Goal: Transaction & Acquisition: Purchase product/service

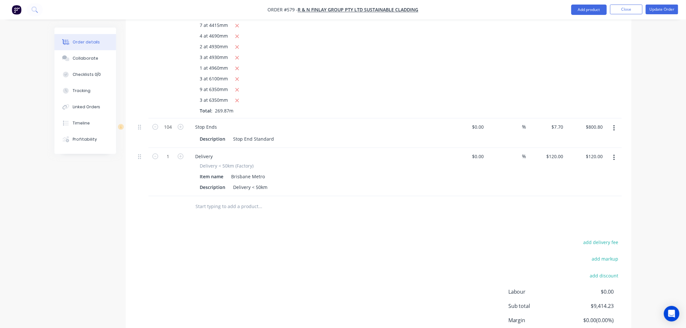
scroll to position [1670, 0]
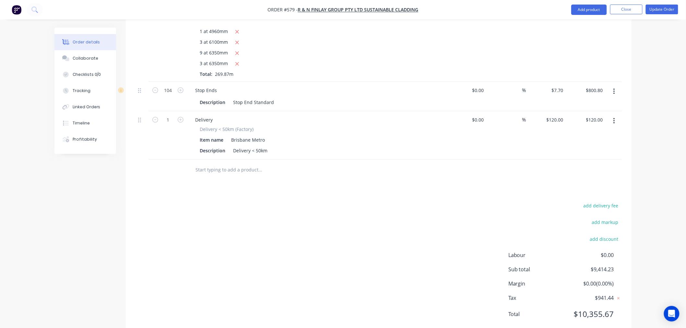
click at [225, 163] on input "text" at bounding box center [260, 169] width 130 height 13
type input "s"
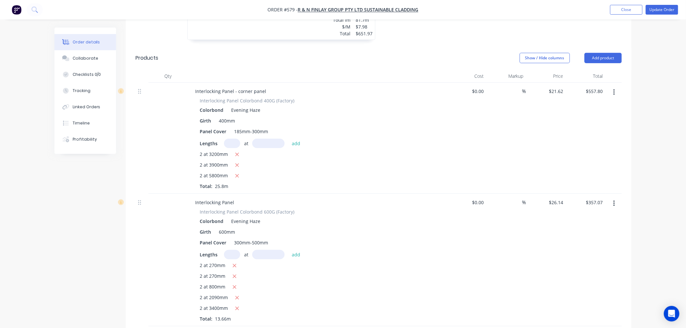
scroll to position [986, 0]
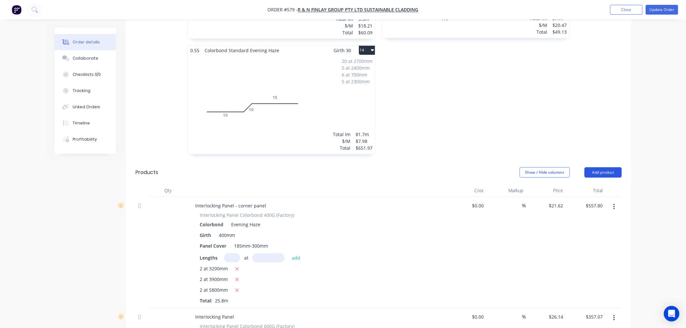
click at [604, 167] on button "Add product" at bounding box center [603, 172] width 37 height 10
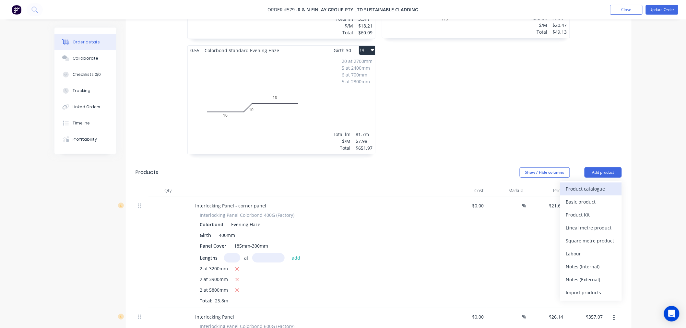
click at [593, 184] on div "Product catalogue" at bounding box center [591, 188] width 50 height 9
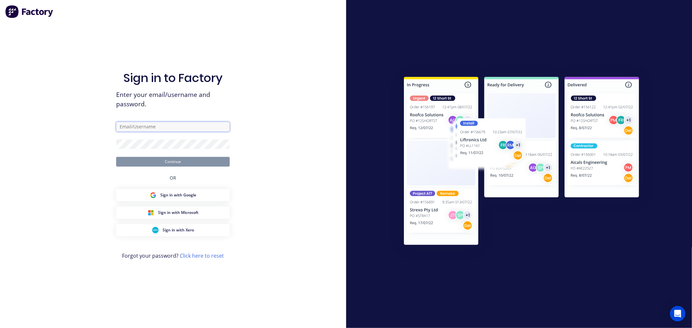
type input "[PERSON_NAME][EMAIL_ADDRESS][DOMAIN_NAME]"
click at [190, 158] on button "Continue" at bounding box center [172, 162] width 113 height 10
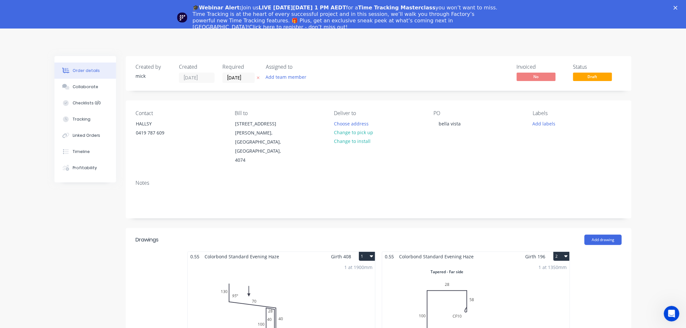
click at [678, 6] on polygon "Close" at bounding box center [676, 8] width 4 height 4
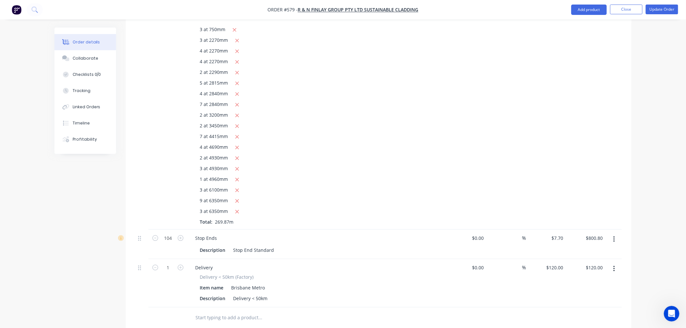
scroll to position [1621, 0]
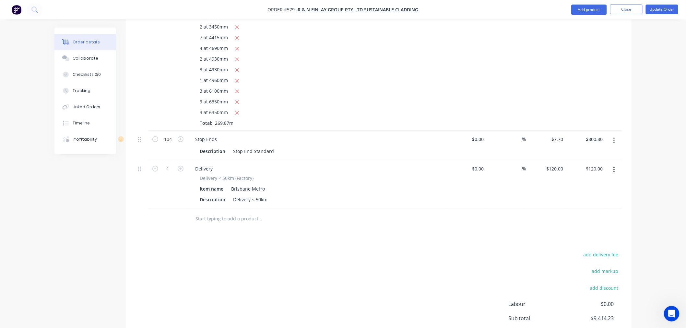
click at [245, 212] on input "text" at bounding box center [260, 218] width 130 height 13
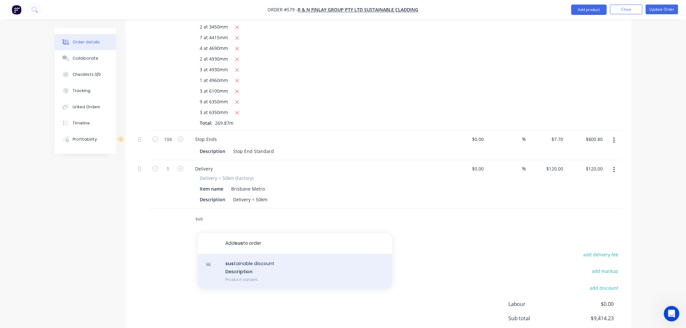
type input "sus"
click at [275, 254] on div "sus tainable discount Description Product variant" at bounding box center [295, 272] width 195 height 36
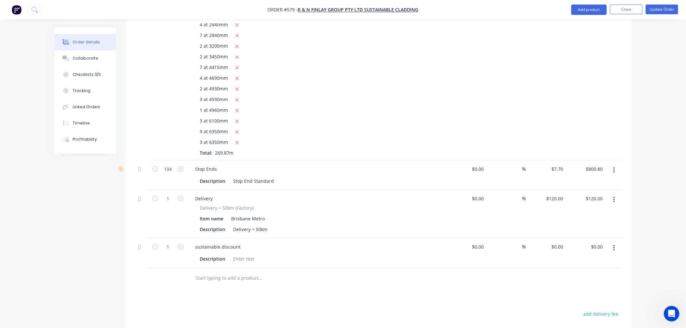
scroll to position [1699, 0]
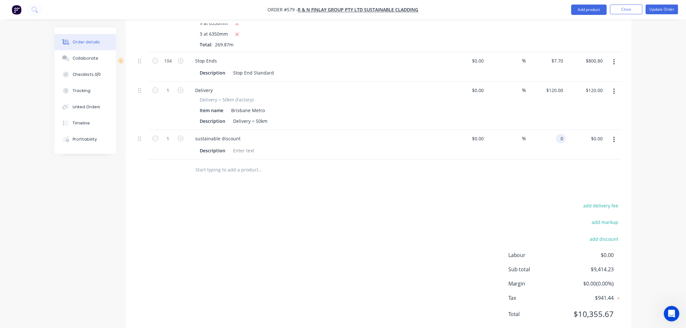
click at [563, 134] on input "0" at bounding box center [562, 138] width 7 height 9
click at [405, 247] on div "add delivery fee add markup add discount Labour $0.00 Sub total $9,414.23 Margi…" at bounding box center [379, 263] width 486 height 125
type input "$679.52"
click at [551, 134] on input "679.52" at bounding box center [558, 138] width 18 height 9
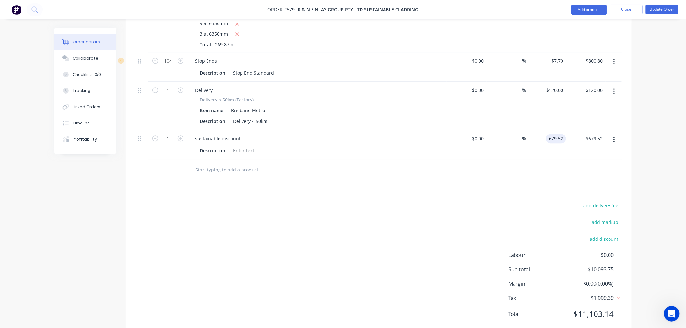
click at [550, 134] on input "679.52" at bounding box center [558, 138] width 18 height 9
drag, startPoint x: 546, startPoint y: 151, endPoint x: 558, endPoint y: 112, distance: 40.7
click at [547, 160] on div at bounding box center [379, 170] width 486 height 21
click at [550, 134] on input "679.52" at bounding box center [558, 138] width 18 height 9
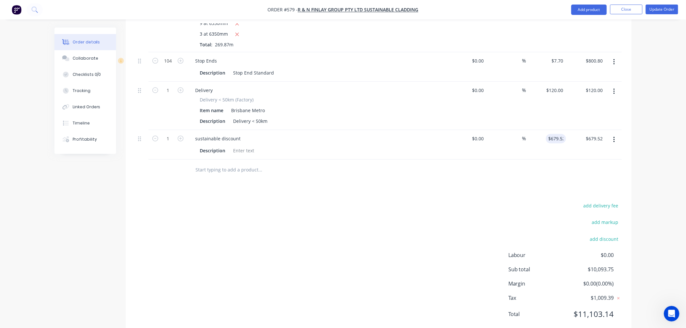
click at [591, 160] on div at bounding box center [379, 170] width 486 height 21
click at [549, 134] on input "679.52" at bounding box center [558, 138] width 18 height 9
click at [315, 201] on div "add delivery fee add markup add discount Labour $0.00 Sub total $10,093.75 Marg…" at bounding box center [379, 263] width 486 height 125
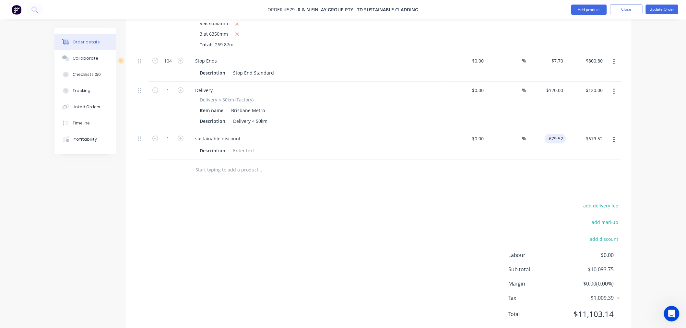
type input "$-679.52"
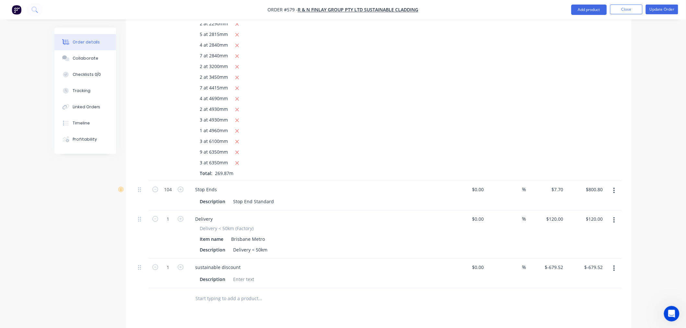
scroll to position [1621, 0]
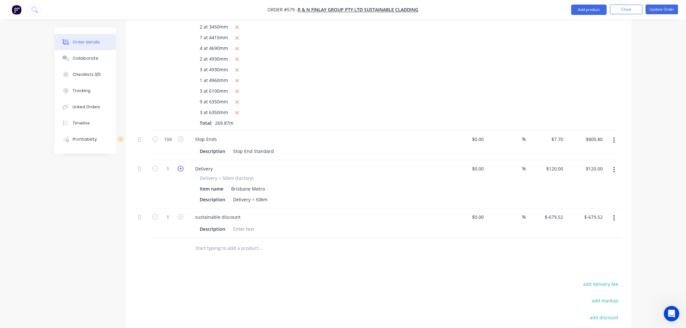
click at [180, 166] on icon "button" at bounding box center [181, 169] width 6 height 6
type input "2"
type input "$240.00"
click at [428, 66] on div "3 at 4930mm" at bounding box center [317, 70] width 235 height 8
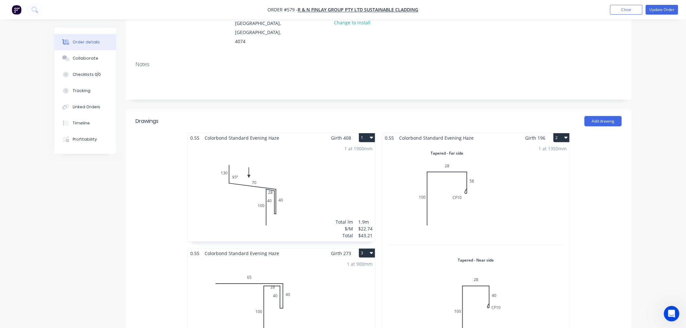
scroll to position [0, 0]
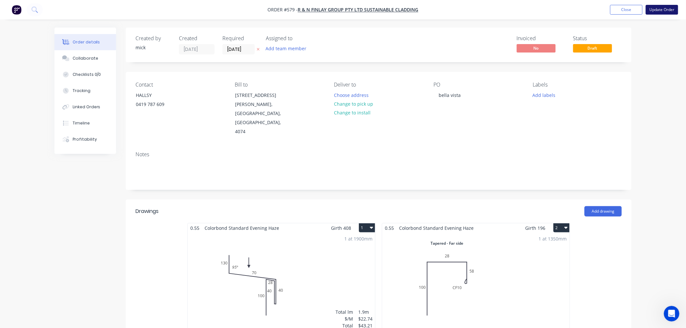
click at [656, 12] on button "Update Order" at bounding box center [662, 10] width 32 height 10
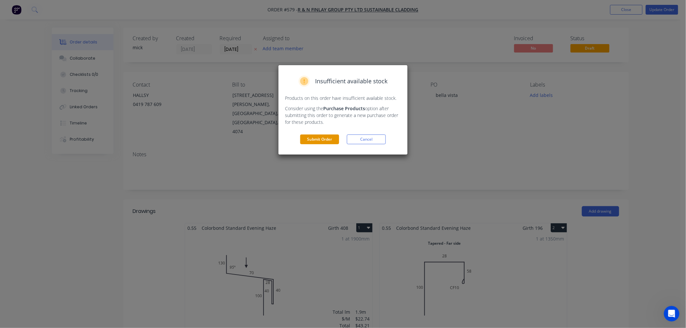
click at [323, 137] on button "Submit Order" at bounding box center [319, 140] width 39 height 10
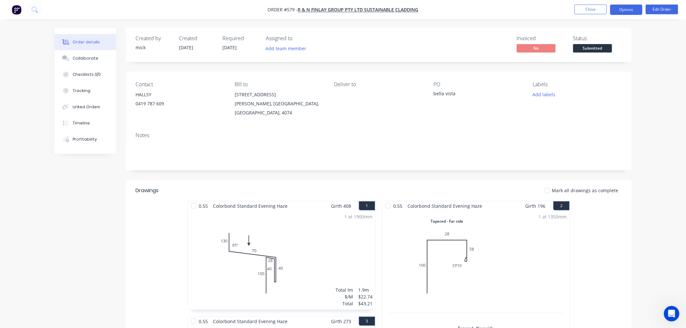
click at [634, 8] on button "Options" at bounding box center [626, 10] width 32 height 10
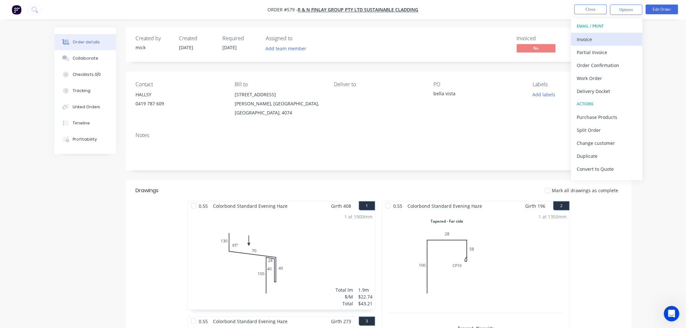
click at [612, 35] on div "Invoice" at bounding box center [607, 39] width 60 height 9
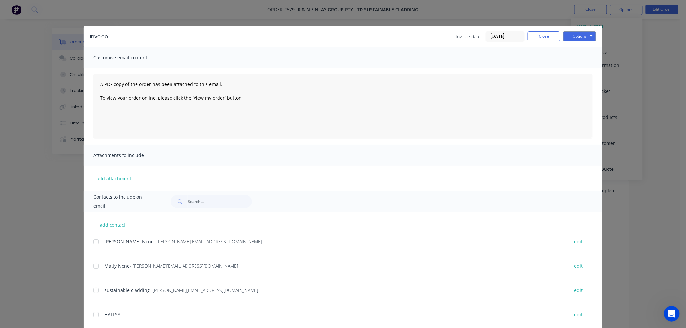
click at [94, 241] on div at bounding box center [95, 241] width 13 height 13
click at [95, 266] on div at bounding box center [95, 266] width 13 height 13
click at [579, 36] on button "Options" at bounding box center [579, 36] width 32 height 10
click at [579, 73] on button "Email" at bounding box center [583, 69] width 41 height 11
click at [536, 36] on button "Close" at bounding box center [544, 36] width 32 height 10
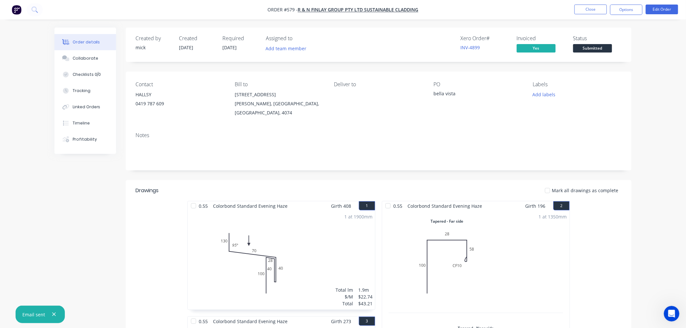
click at [18, 8] on img "button" at bounding box center [17, 10] width 10 height 10
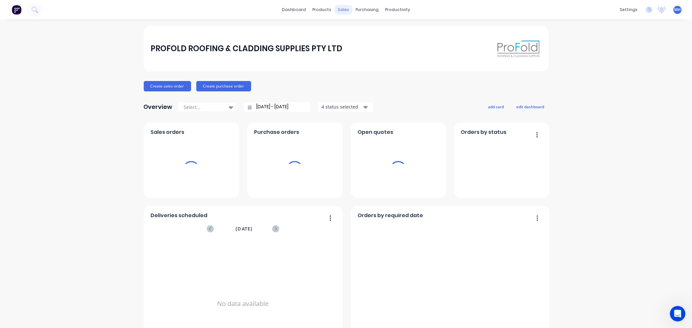
click at [336, 11] on div "sales" at bounding box center [343, 10] width 18 height 10
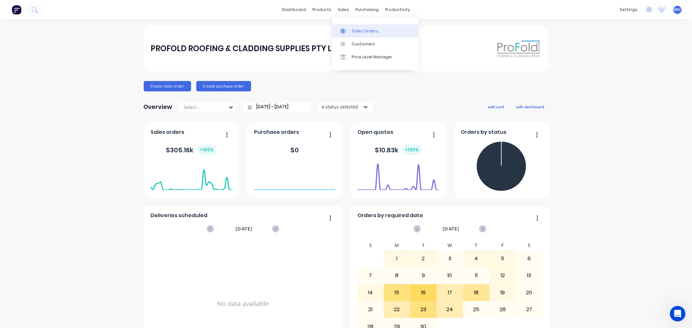
click at [346, 29] on div at bounding box center [345, 31] width 10 height 6
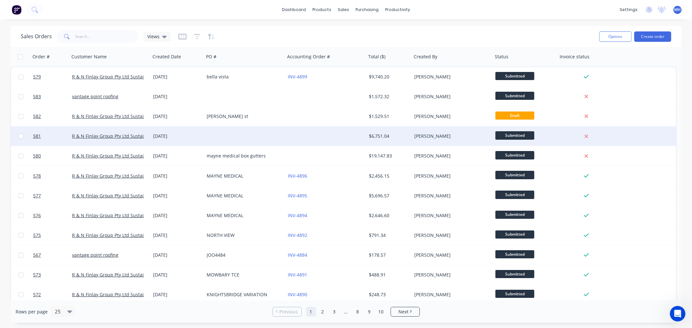
click at [378, 129] on div "$6,751.04" at bounding box center [388, 135] width 45 height 19
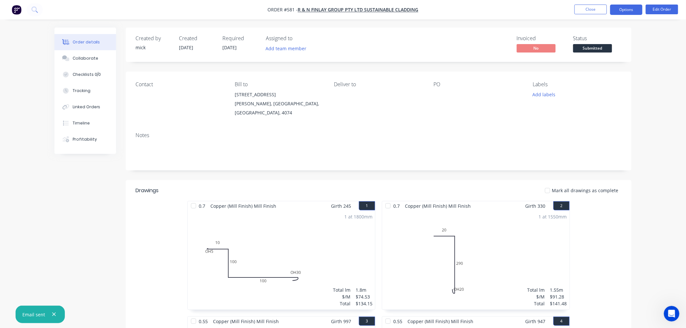
click at [622, 11] on button "Options" at bounding box center [626, 10] width 32 height 10
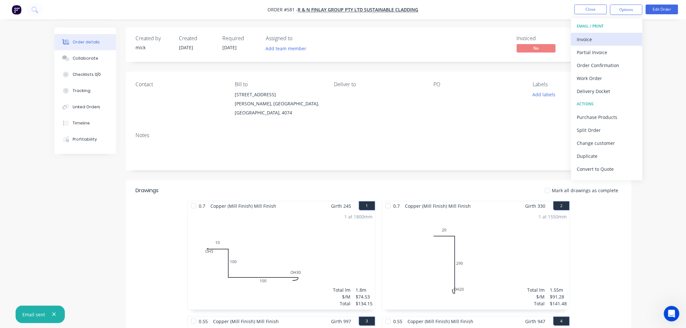
click at [594, 39] on div "Invoice" at bounding box center [607, 39] width 60 height 9
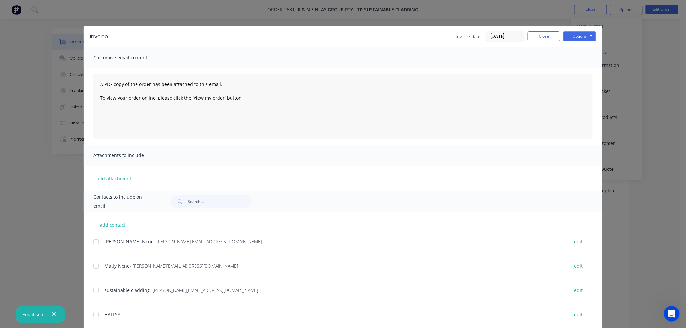
click at [94, 240] on div at bounding box center [95, 241] width 13 height 13
click at [92, 265] on div at bounding box center [95, 266] width 13 height 13
click at [580, 34] on button "Options" at bounding box center [579, 36] width 32 height 10
click at [581, 71] on button "Email" at bounding box center [583, 69] width 41 height 11
click at [545, 41] on div "Invoice date [DATE] Close Options Preview Print Email" at bounding box center [526, 36] width 140 height 10
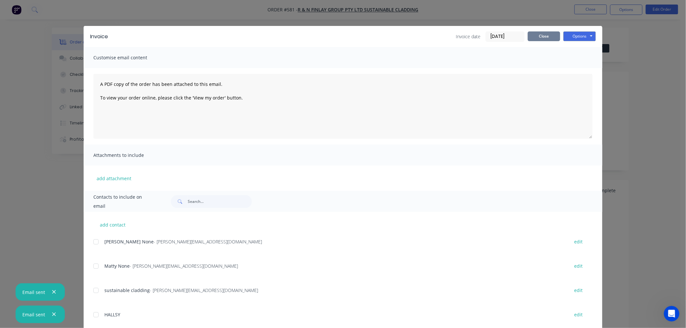
click at [546, 39] on button "Close" at bounding box center [544, 36] width 32 height 10
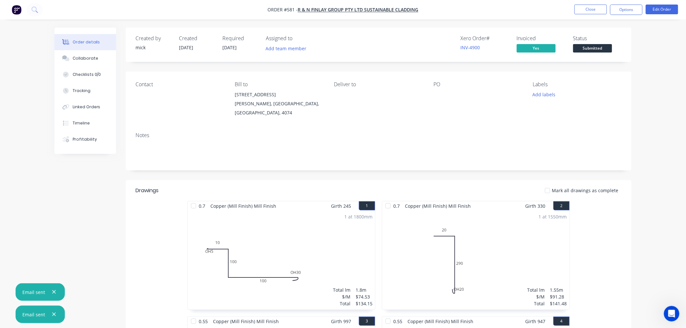
click at [18, 10] on img "button" at bounding box center [17, 10] width 10 height 10
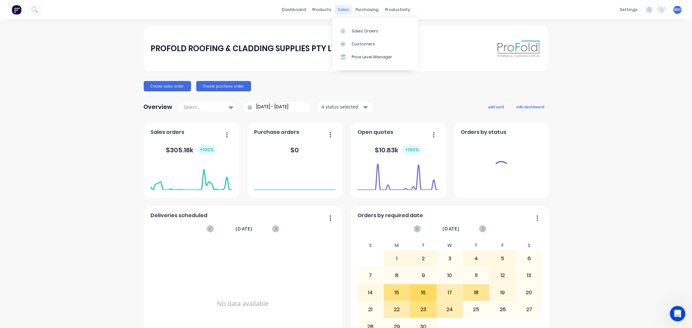
click at [337, 8] on div "sales" at bounding box center [343, 10] width 18 height 10
click at [348, 29] on div at bounding box center [345, 31] width 10 height 6
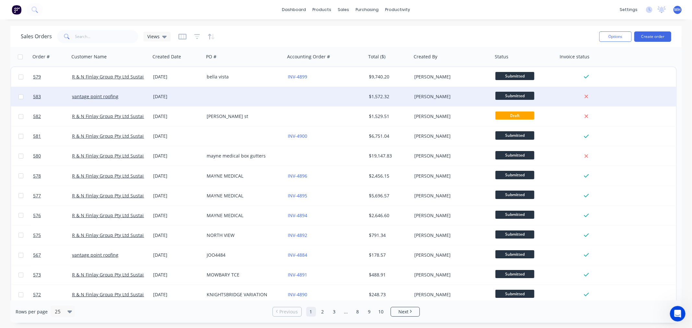
click at [221, 100] on div at bounding box center [244, 96] width 81 height 19
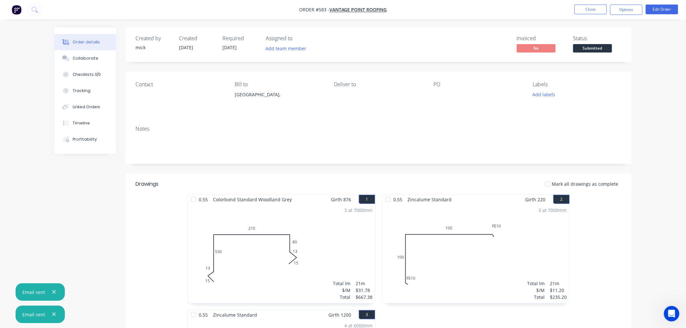
click at [16, 7] on img "button" at bounding box center [17, 10] width 10 height 10
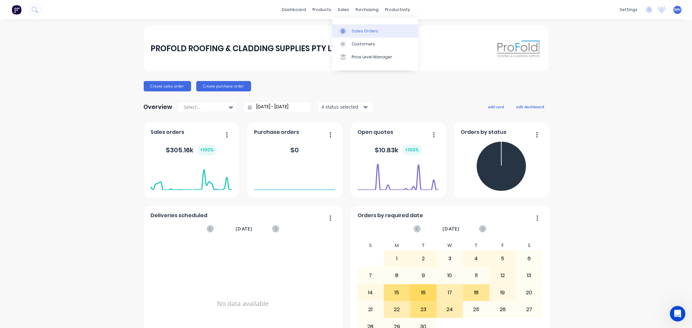
click at [346, 27] on link "Sales Orders" at bounding box center [375, 30] width 86 height 13
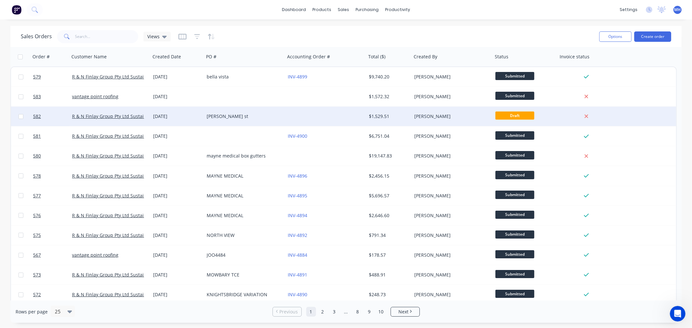
click at [311, 112] on div at bounding box center [325, 116] width 81 height 19
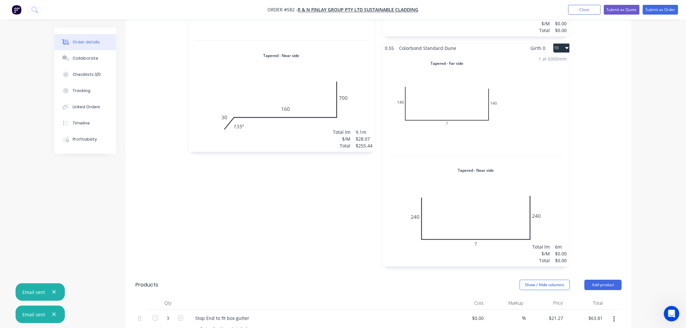
scroll to position [936, 0]
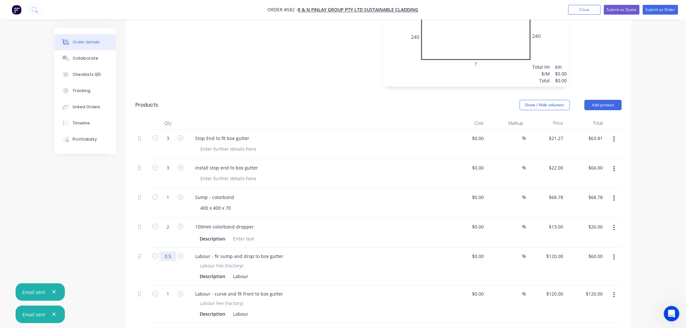
click at [173, 252] on input "0.5" at bounding box center [168, 257] width 17 height 10
type input "1"
click at [407, 285] on div "Labour - curve and fit front to box gutter Labour Fee (Factory) Description Lab…" at bounding box center [316, 304] width 259 height 38
type input "$120.00"
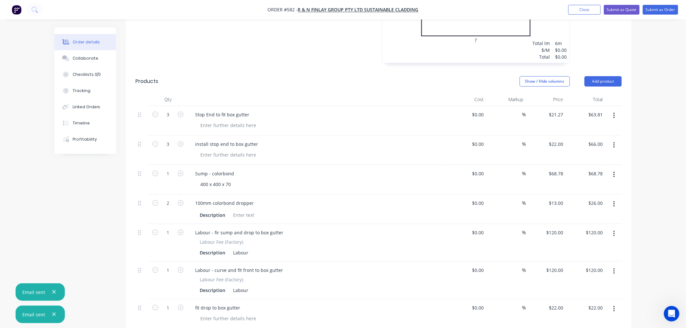
scroll to position [973, 0]
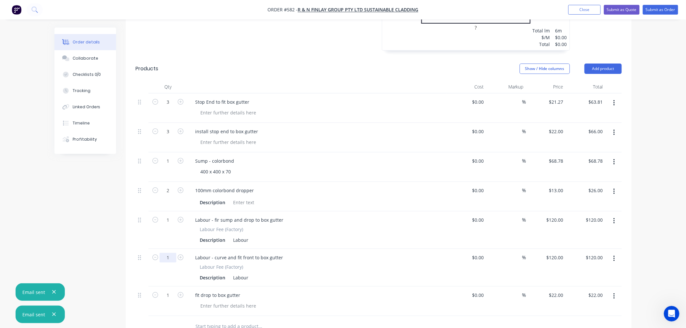
click at [171, 253] on input "1" at bounding box center [168, 258] width 17 height 10
click at [174, 253] on input "1" at bounding box center [168, 258] width 17 height 10
type input "1.2"
type input "$144.00"
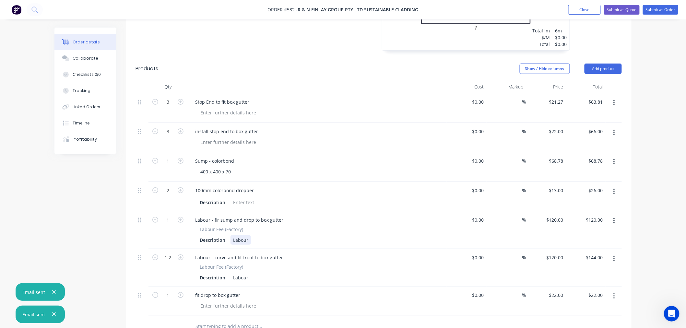
click at [399, 228] on div "Labour - fir sump and drop to box gutter Labour Fee (Factory) Description Labour" at bounding box center [316, 230] width 259 height 38
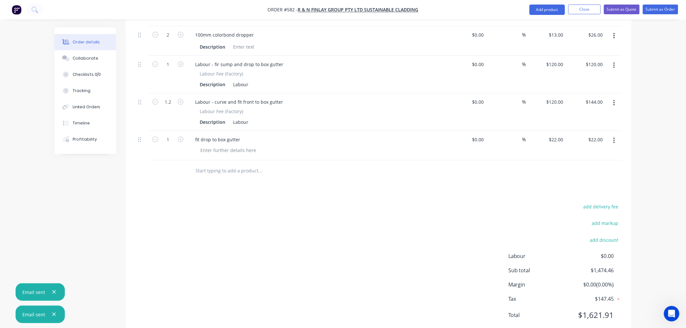
scroll to position [1129, 0]
click at [232, 163] on input "text" at bounding box center [260, 169] width 130 height 13
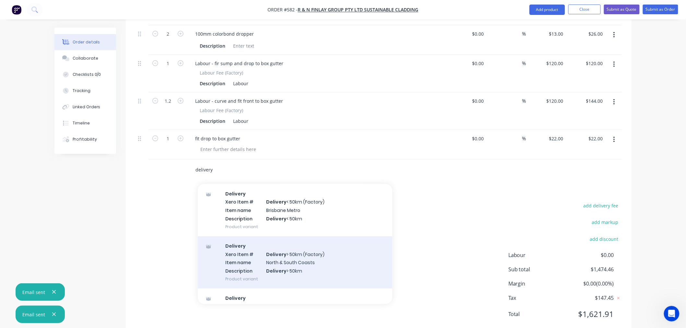
scroll to position [32, 0]
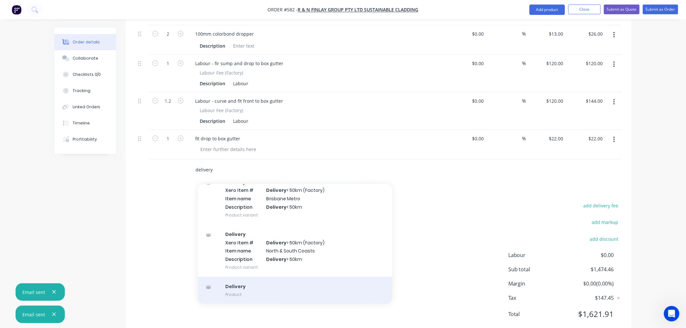
type input "delivery"
click at [241, 280] on div "Delivery Product" at bounding box center [295, 290] width 195 height 27
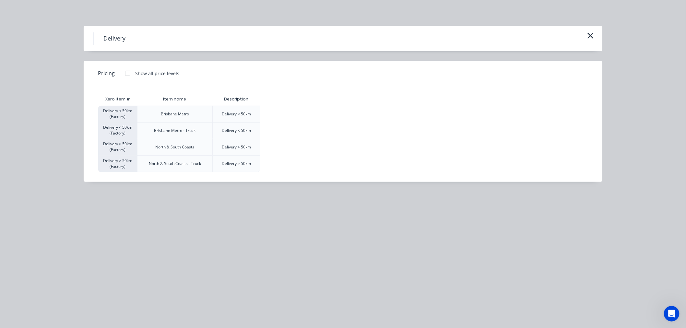
click at [126, 73] on div at bounding box center [127, 73] width 13 height 13
click at [290, 112] on div "$120.00" at bounding box center [277, 114] width 32 height 16
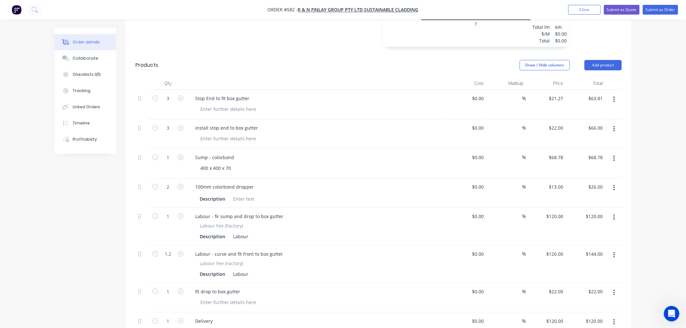
scroll to position [961, 0]
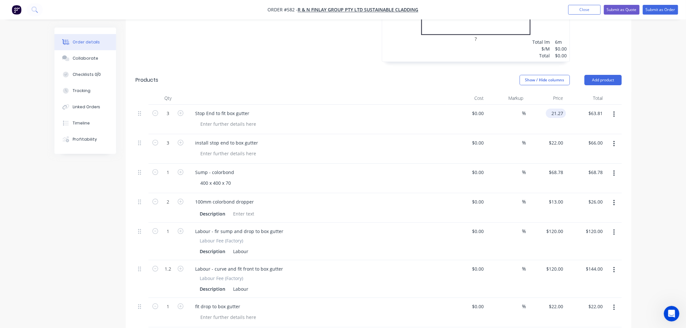
click at [562, 109] on input "21.27" at bounding box center [558, 113] width 18 height 9
type input "$19.27"
type input "$57.81"
click at [400, 149] on div at bounding box center [319, 153] width 249 height 9
click at [157, 199] on icon "button" at bounding box center [155, 202] width 6 height 6
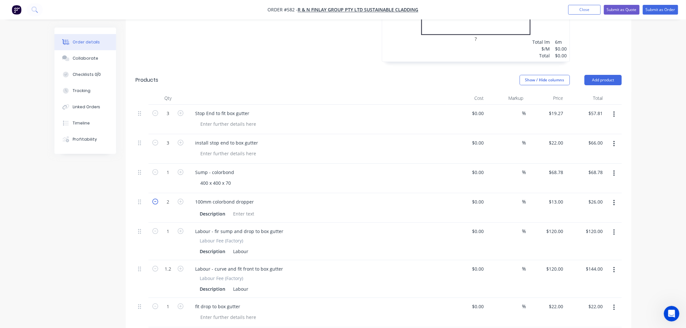
type input "1"
type input "$13.00"
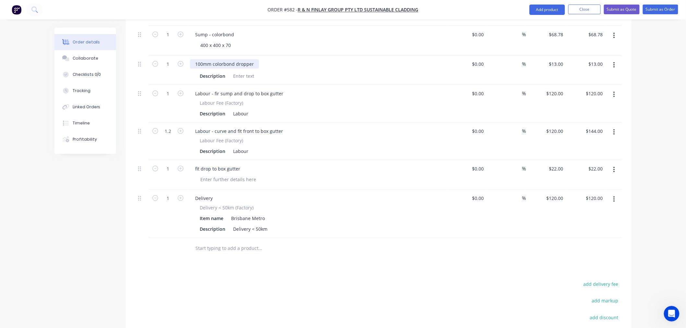
scroll to position [1105, 0]
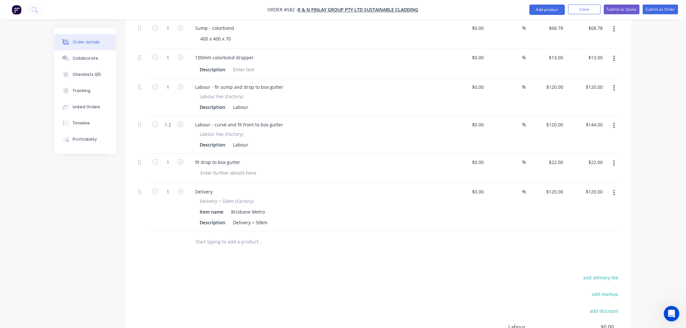
click at [206, 235] on input "text" at bounding box center [260, 241] width 130 height 13
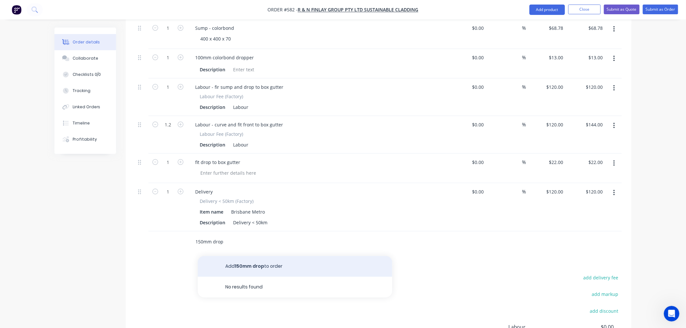
type input "150mm drop"
click at [248, 256] on button "Add 150mm drop to order" at bounding box center [295, 266] width 195 height 21
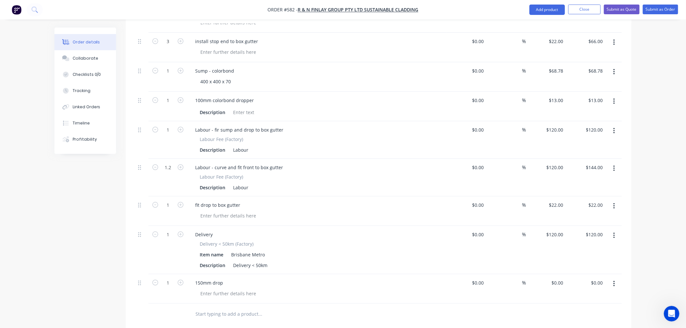
scroll to position [1105, 0]
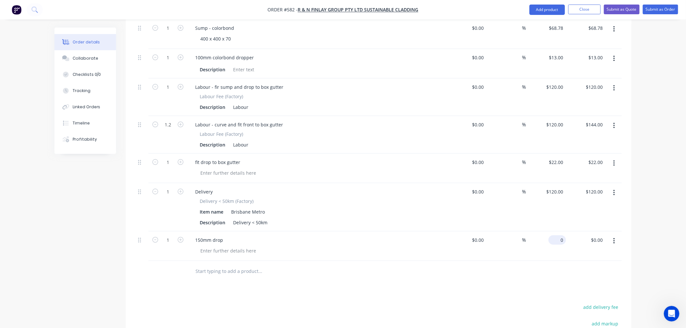
click at [558, 235] on input "0" at bounding box center [558, 239] width 15 height 9
type input "$18.00"
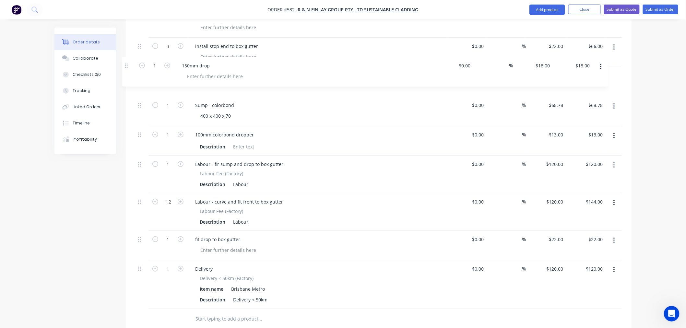
scroll to position [1051, 0]
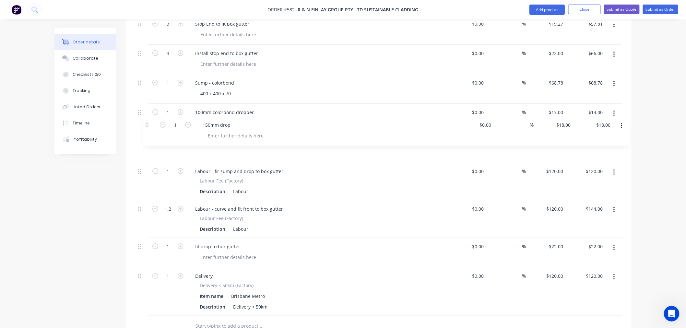
drag, startPoint x: 140, startPoint y: 225, endPoint x: 149, endPoint y: 123, distance: 102.3
click at [149, 123] on div "3 Stop End to fit box gutter $0.00 $0.00 % $19.27 $19.27 $57.81 $57.81 3 instal…" at bounding box center [379, 165] width 486 height 301
click at [212, 137] on div "150mm drop" at bounding box center [209, 141] width 38 height 9
click at [246, 137] on div "150mm colorbond drop" at bounding box center [221, 141] width 62 height 9
click at [328, 187] on div "Description Labour" at bounding box center [315, 191] width 237 height 9
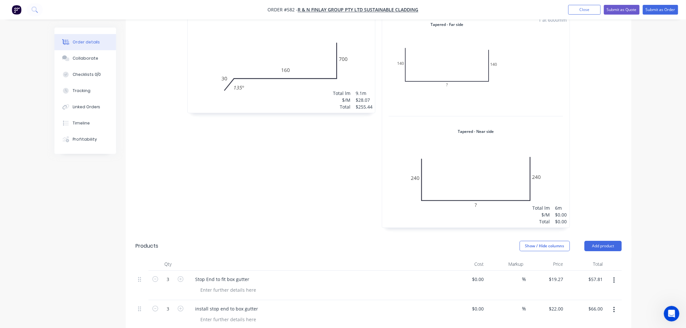
scroll to position [667, 0]
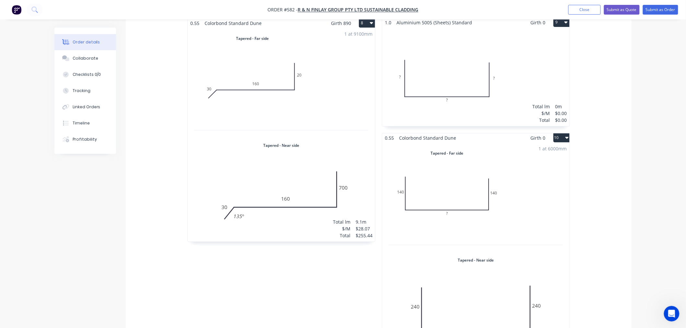
click at [461, 169] on div "1 at 6000mm Total lm $/M Total 6m $0.00 $0.00" at bounding box center [475, 250] width 187 height 214
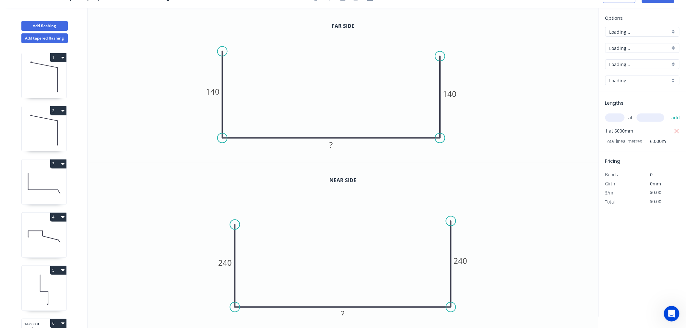
scroll to position [12, 0]
click at [334, 143] on rect at bounding box center [331, 145] width 13 height 9
click at [344, 313] on tspan "?" at bounding box center [343, 314] width 3 height 11
type input "$29.80"
type input "$178.80"
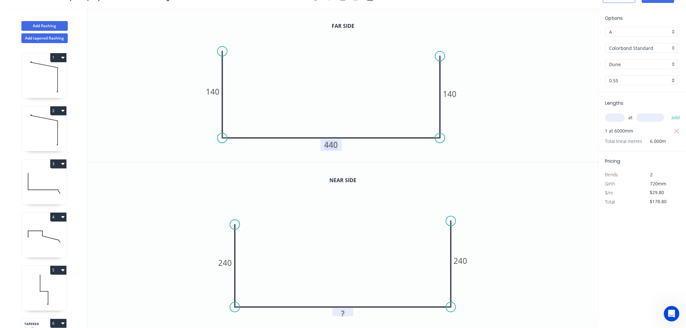
click at [337, 147] on tspan "440" at bounding box center [332, 144] width 14 height 11
click at [344, 314] on tspan "?" at bounding box center [343, 314] width 3 height 11
type input "$27.54"
type input "$165.24"
click at [513, 222] on icon "0 240 410 240" at bounding box center [343, 239] width 511 height 154
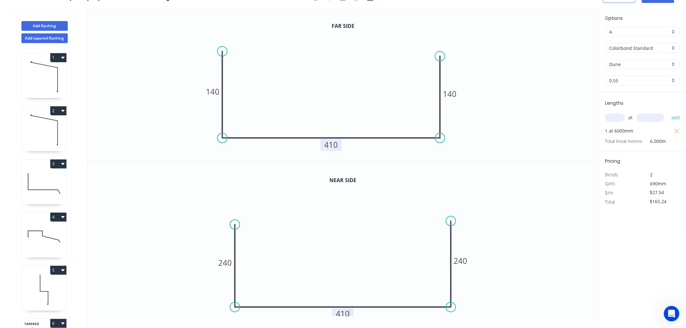
type input "$30.07"
type input "$180.42"
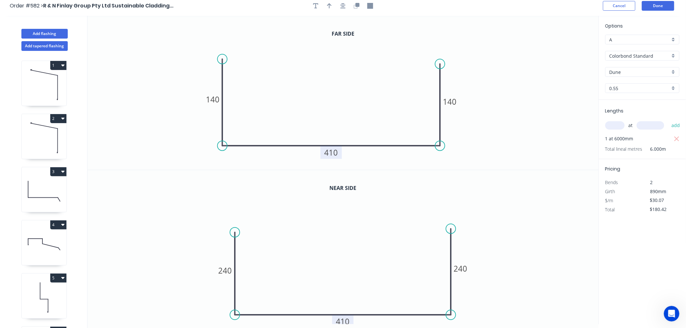
scroll to position [0, 0]
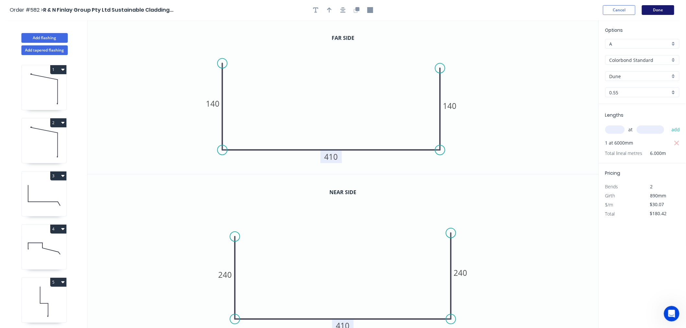
click at [663, 8] on button "Done" at bounding box center [658, 10] width 32 height 10
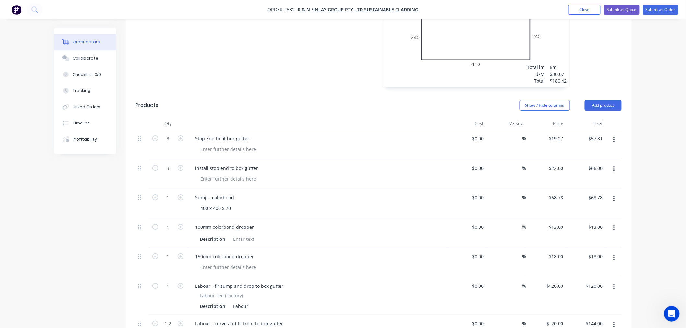
scroll to position [973, 0]
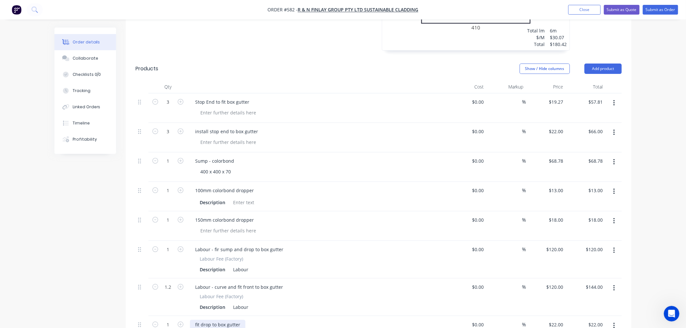
click at [200, 320] on div "fit drop to box gutter" at bounding box center [217, 324] width 55 height 9
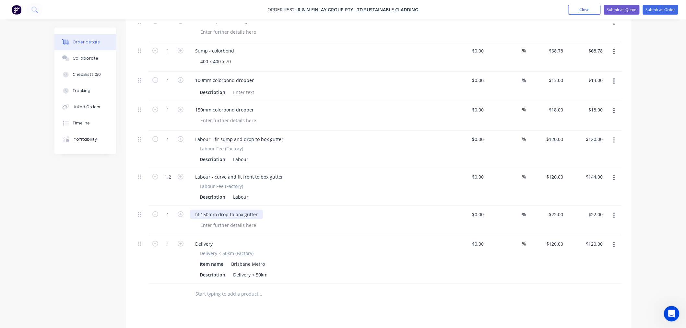
scroll to position [1153, 0]
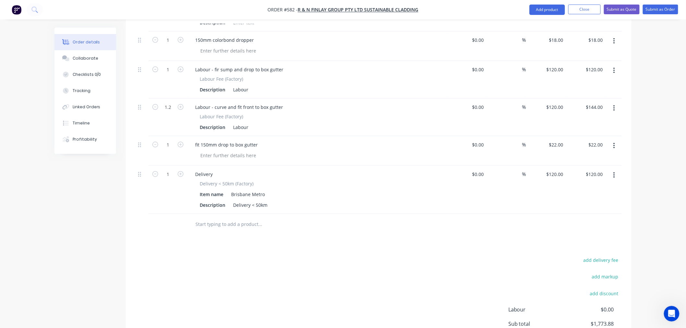
click at [206, 218] on input "text" at bounding box center [260, 224] width 130 height 13
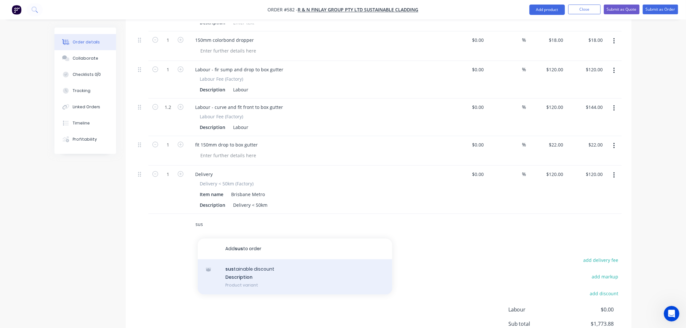
type input "sus"
click at [252, 263] on div "sus tainable discount Description Product variant" at bounding box center [295, 277] width 195 height 36
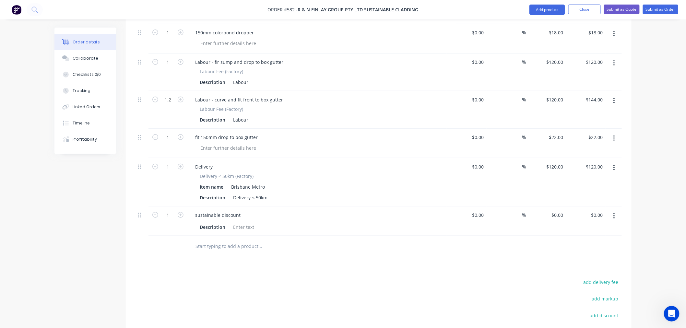
scroll to position [1165, 0]
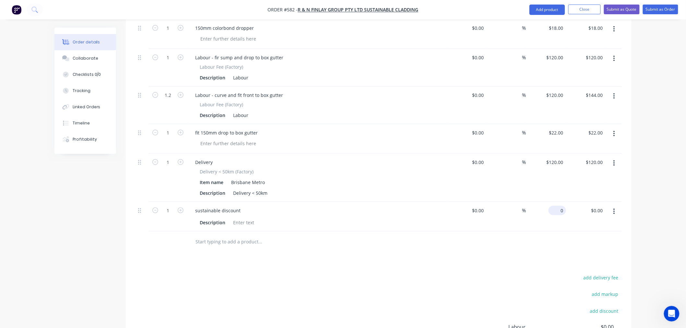
click at [560, 206] on input "0" at bounding box center [558, 210] width 15 height 9
type input "$-96.17"
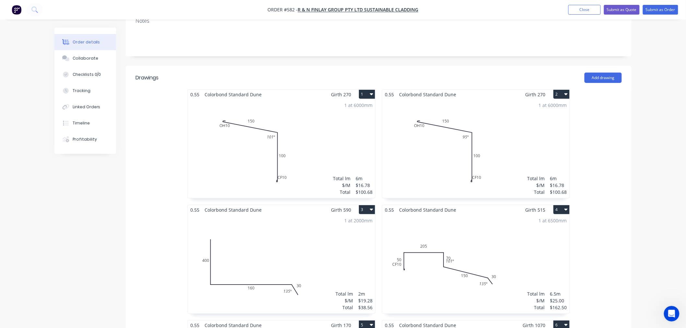
scroll to position [0, 0]
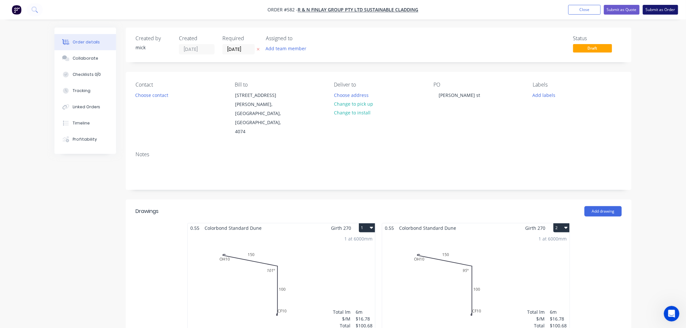
click at [659, 10] on button "Submit as Order" at bounding box center [660, 10] width 35 height 10
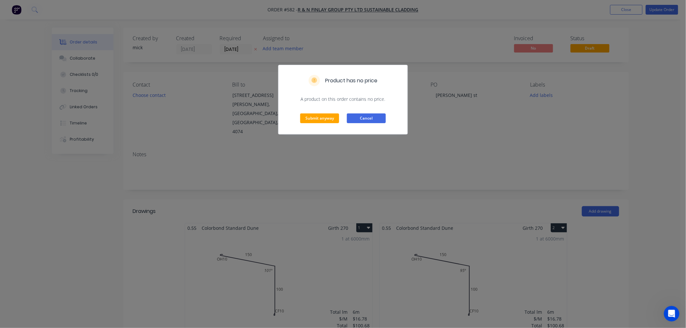
click at [376, 118] on button "Cancel" at bounding box center [366, 118] width 39 height 10
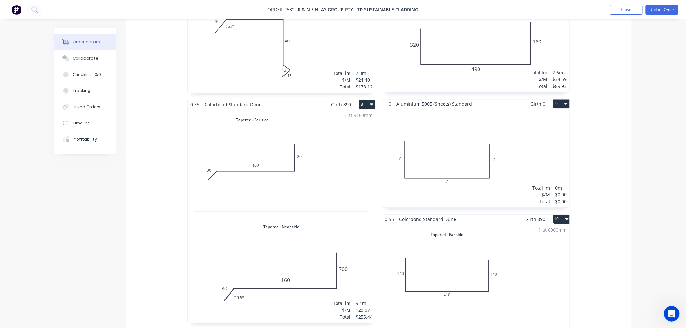
scroll to position [612, 0]
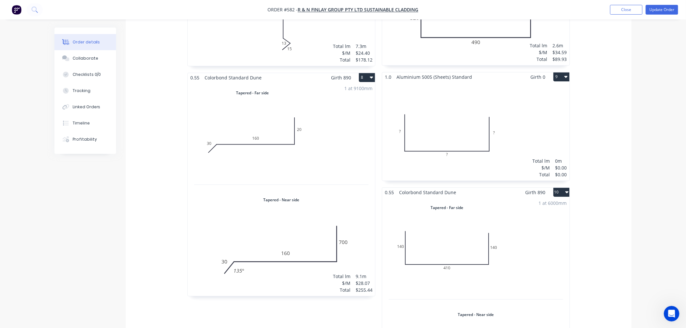
click at [566, 74] on icon "button" at bounding box center [565, 76] width 3 height 5
click at [537, 114] on div "Delete" at bounding box center [539, 118] width 50 height 9
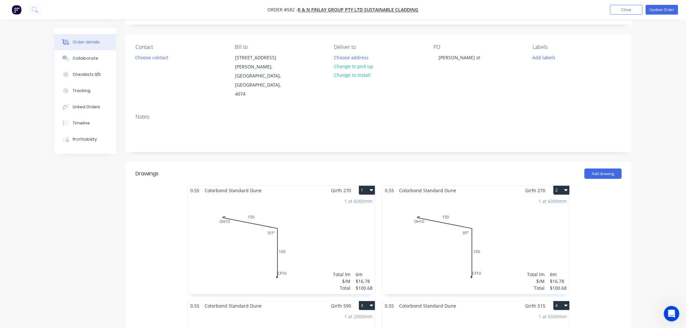
scroll to position [0, 0]
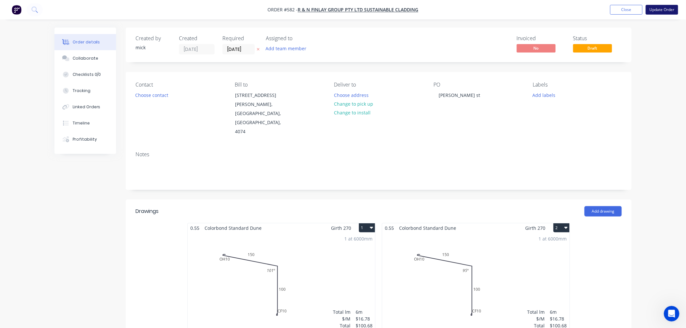
click at [667, 11] on button "Update Order" at bounding box center [662, 10] width 32 height 10
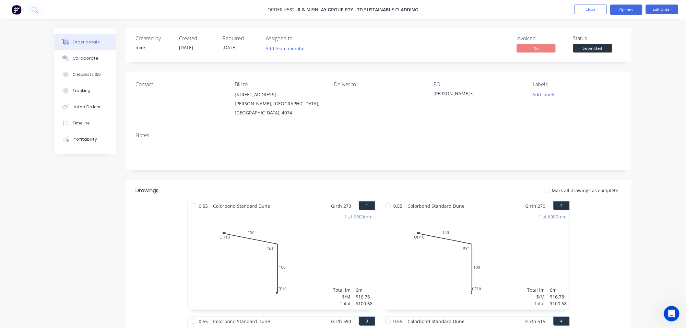
click at [631, 11] on button "Options" at bounding box center [626, 10] width 32 height 10
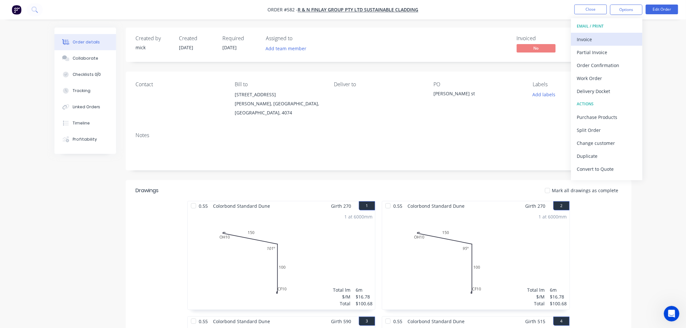
click at [619, 35] on div "Invoice" at bounding box center [607, 39] width 60 height 9
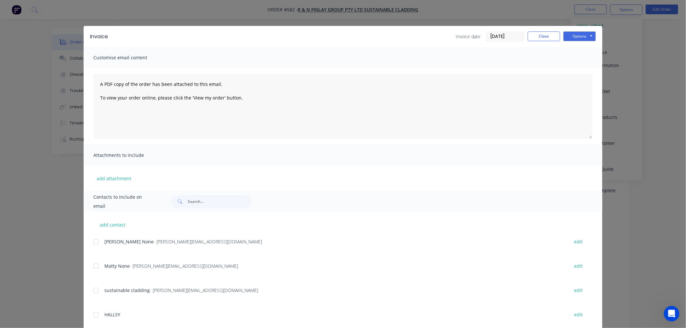
click at [641, 83] on div "Invoice Invoice date [DATE] Close Options Preview Print Email Customise email c…" at bounding box center [343, 164] width 686 height 328
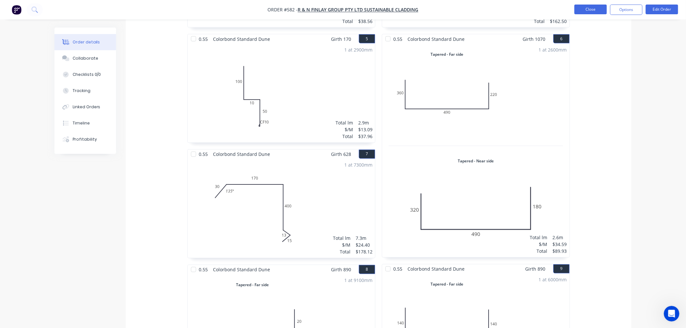
scroll to position [74, 0]
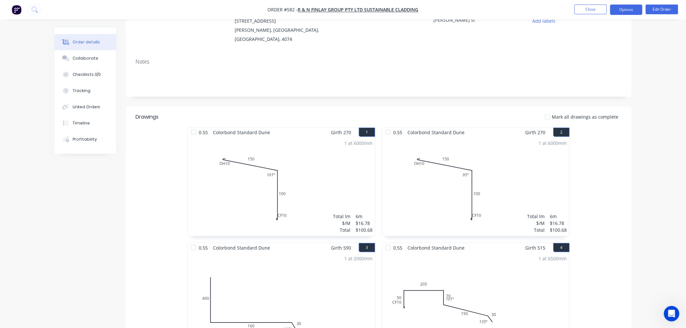
click at [621, 10] on button "Options" at bounding box center [626, 10] width 32 height 10
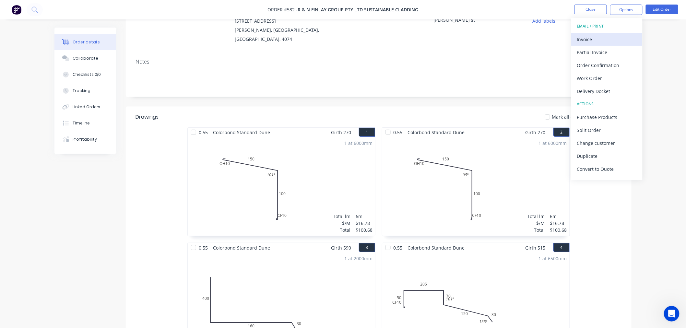
click at [609, 38] on div "Invoice" at bounding box center [607, 39] width 60 height 9
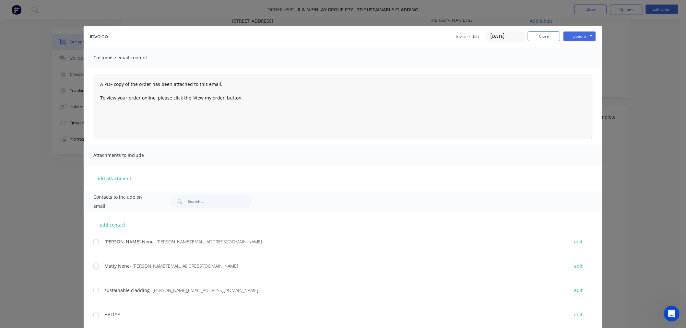
click at [93, 242] on div at bounding box center [95, 241] width 13 height 13
click at [96, 267] on div at bounding box center [95, 266] width 13 height 13
click at [585, 38] on button "Options" at bounding box center [579, 36] width 32 height 10
click at [581, 67] on button "Email" at bounding box center [583, 69] width 41 height 11
click at [547, 35] on button "Close" at bounding box center [544, 36] width 32 height 10
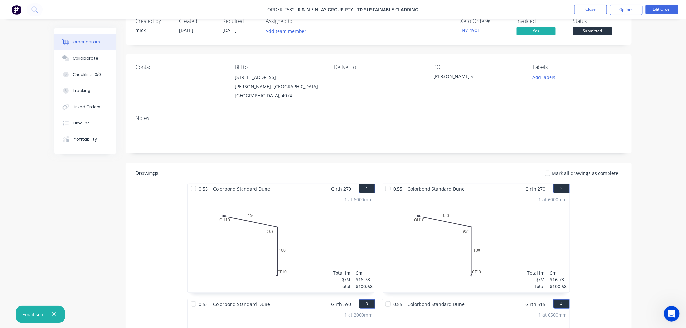
scroll to position [0, 0]
